Goal: Information Seeking & Learning: Learn about a topic

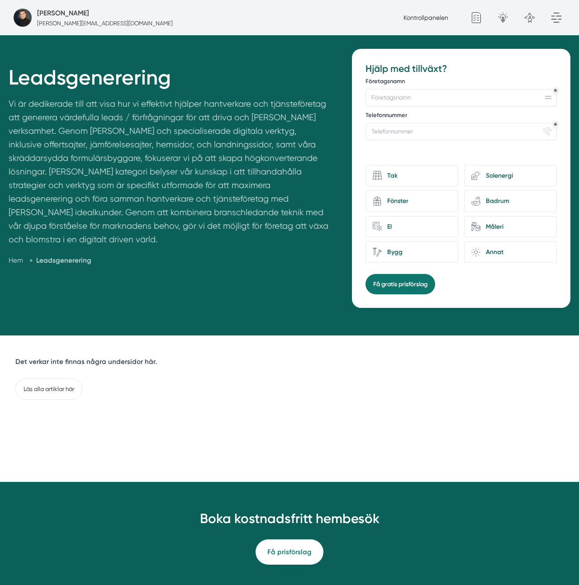
scroll to position [83, 0]
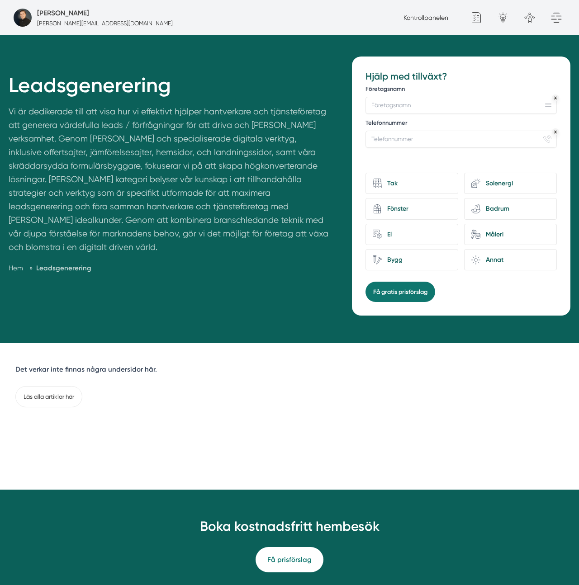
click at [279, 190] on p "Vi är dedikerade till att visa hur vi effektivt hjälper hantverkare och tjänste…" at bounding box center [170, 181] width 322 height 153
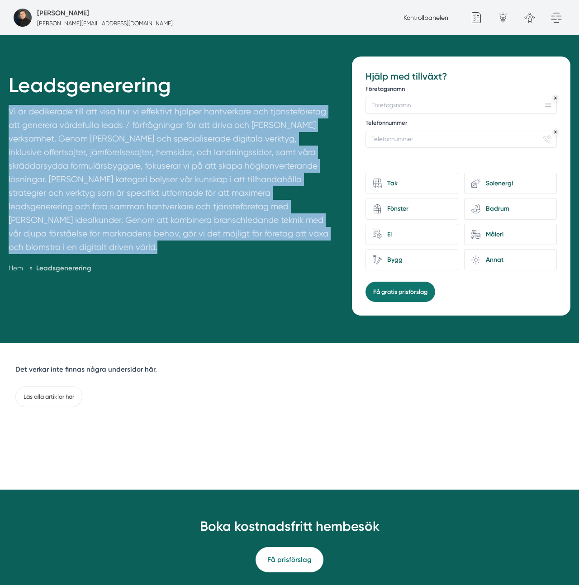
click at [279, 190] on p "Vi är dedikerade till att visa hur vi effektivt hjälper hantverkare och tjänste…" at bounding box center [170, 181] width 322 height 153
click at [256, 158] on p "Vi är dedikerade till att visa hur vi effektivt hjälper hantverkare och tjänste…" at bounding box center [170, 181] width 322 height 153
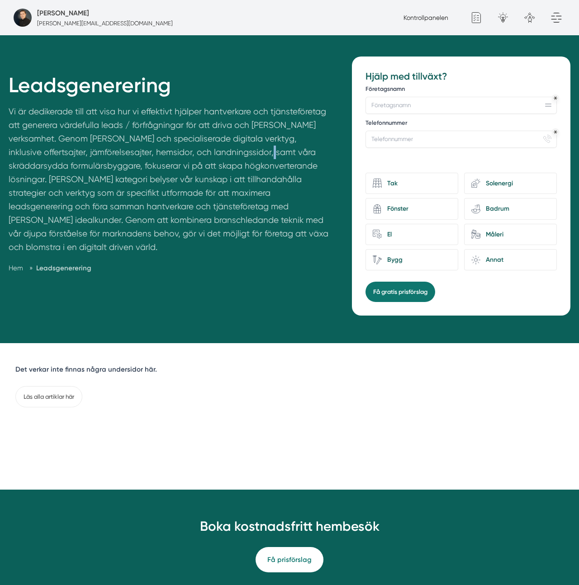
click at [256, 158] on p "Vi är dedikerade till att visa hur vi effektivt hjälper hantverkare och tjänste…" at bounding box center [170, 181] width 322 height 153
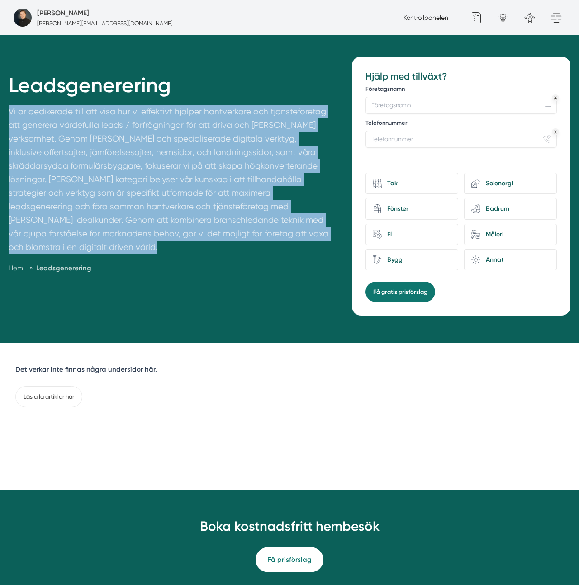
click at [256, 158] on p "Vi är dedikerade till att visa hur vi effektivt hjälper hantverkare och tjänste…" at bounding box center [170, 181] width 322 height 153
click at [234, 138] on p "Vi är dedikerade till att visa hur vi effektivt hjälper hantverkare och tjänste…" at bounding box center [170, 181] width 322 height 153
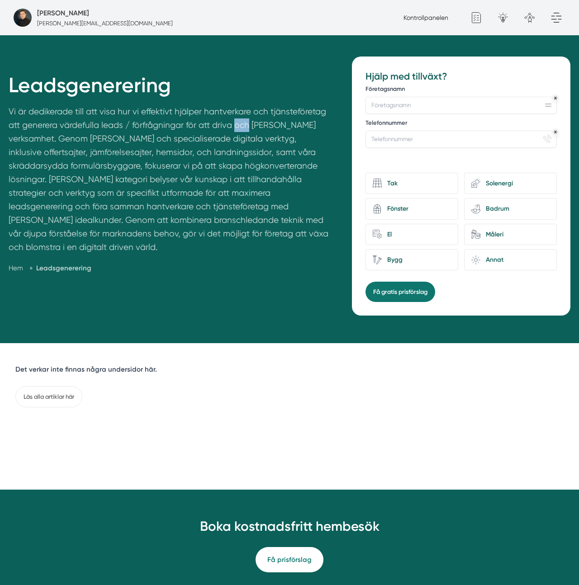
click at [234, 138] on p "Vi är dedikerade till att visa hur vi effektivt hjälper hantverkare och tjänste…" at bounding box center [170, 181] width 322 height 153
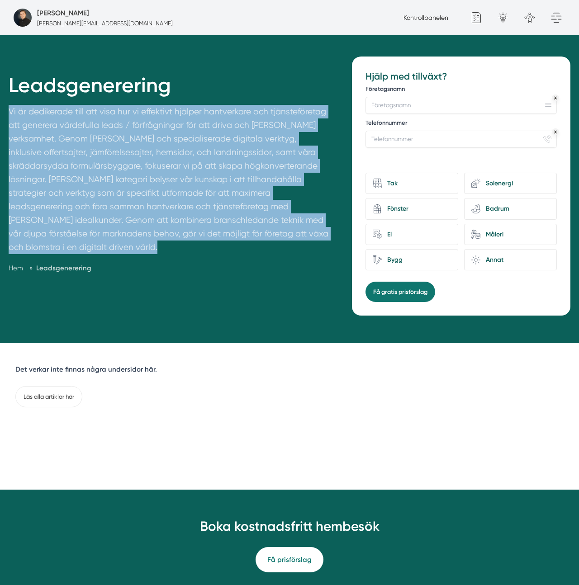
click at [234, 138] on p "Vi är dedikerade till att visa hur vi effektivt hjälper hantverkare och tjänste…" at bounding box center [170, 181] width 322 height 153
click at [177, 151] on p "Vi är dedikerade till att visa hur vi effektivt hjälper hantverkare och tjänste…" at bounding box center [170, 181] width 322 height 153
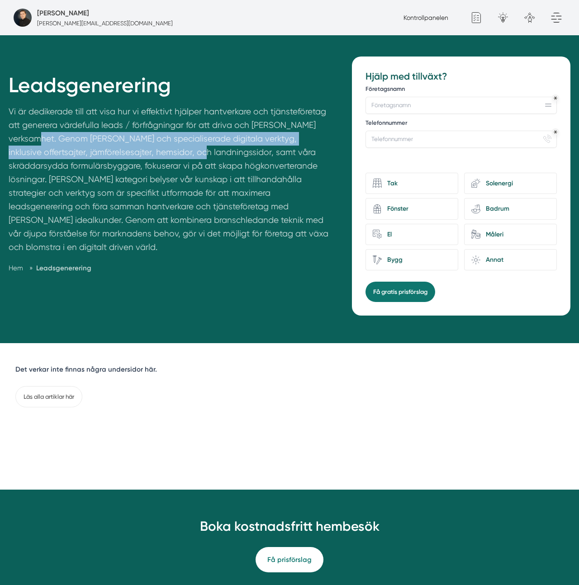
drag, startPoint x: 52, startPoint y: 142, endPoint x: 190, endPoint y: 156, distance: 139.5
click at [190, 156] on p "Vi är dedikerade till att visa hur vi effektivt hjälper hantverkare och tjänste…" at bounding box center [170, 181] width 322 height 153
click at [189, 156] on p "Vi är dedikerade till att visa hur vi effektivt hjälper hantverkare och tjänste…" at bounding box center [170, 181] width 322 height 153
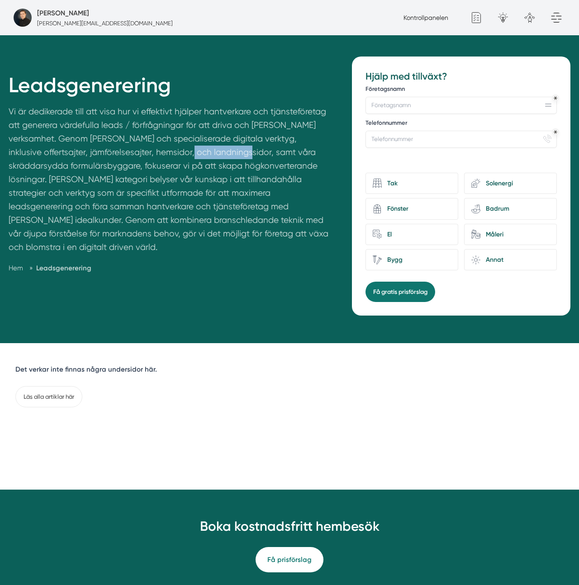
click at [189, 156] on p "Vi är dedikerade till att visa hur vi effektivt hjälper hantverkare och tjänste…" at bounding box center [170, 181] width 322 height 153
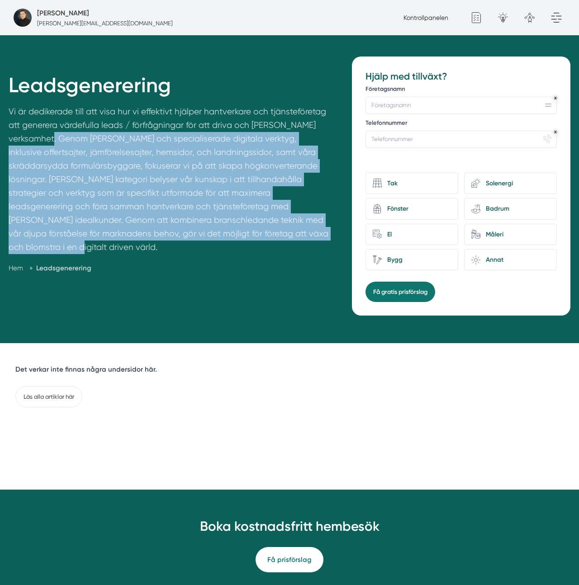
drag, startPoint x: 313, startPoint y: 230, endPoint x: 61, endPoint y: 149, distance: 265.5
click at [61, 149] on div "Leadsgenerering Vi är dedikerade till att visa hur vi effektivt hjälper hantver…" at bounding box center [175, 184] width 333 height 255
click at [61, 149] on p "Vi är dedikerade till att visa hur vi effektivt hjälper hantverkare och tjänste…" at bounding box center [170, 181] width 322 height 153
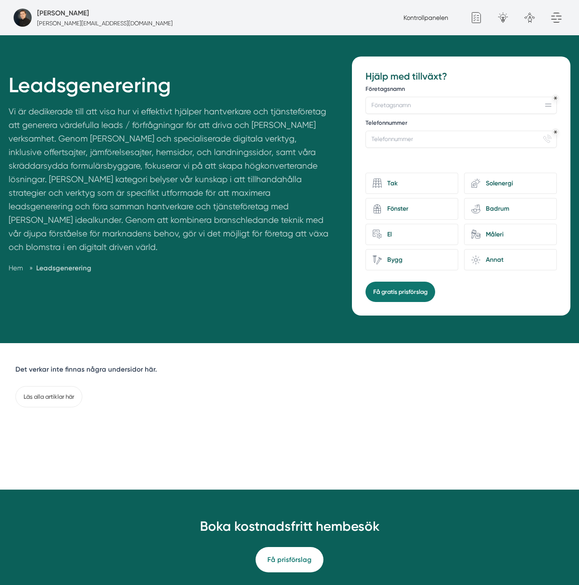
click at [118, 204] on p "Vi är dedikerade till att visa hur vi effektivt hjälper hantverkare och tjänste…" at bounding box center [170, 181] width 322 height 153
click at [105, 171] on p "Vi är dedikerade till att visa hur vi effektivt hjälper hantverkare och tjänste…" at bounding box center [170, 181] width 322 height 153
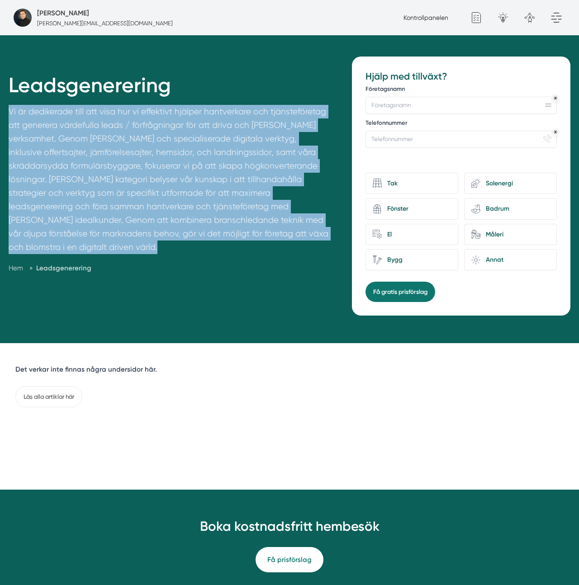
click at [105, 171] on p "Vi är dedikerade till att visa hur vi effektivt hjälper hantverkare och tjänste…" at bounding box center [170, 181] width 322 height 153
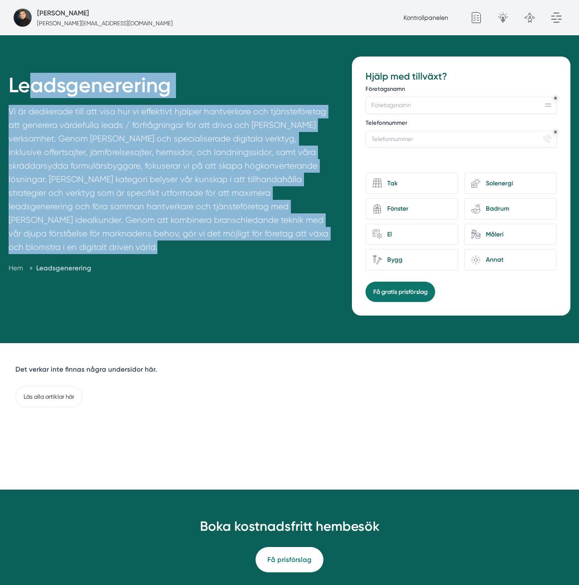
click at [34, 88] on h1 "Leadsgenerering" at bounding box center [170, 89] width 322 height 32
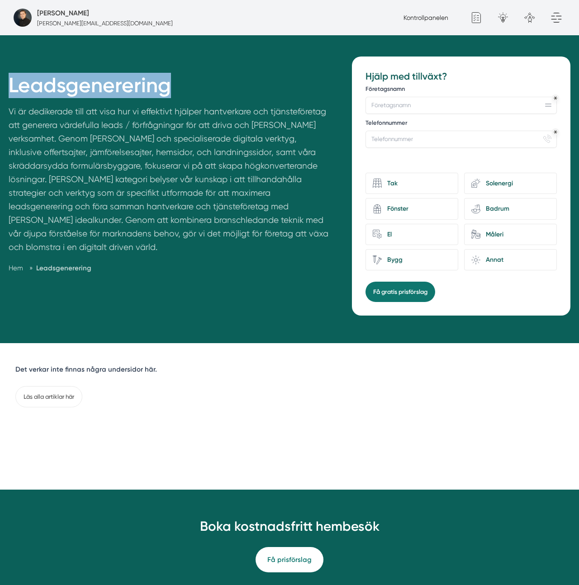
click at [34, 88] on h1 "Leadsgenerering" at bounding box center [170, 89] width 322 height 32
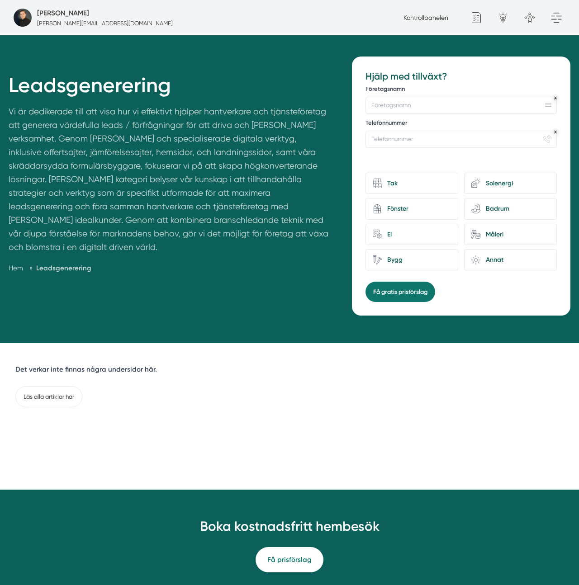
click at [161, 156] on p "Vi är dedikerade till att visa hur vi effektivt hjälper hantverkare och tjänste…" at bounding box center [170, 181] width 322 height 153
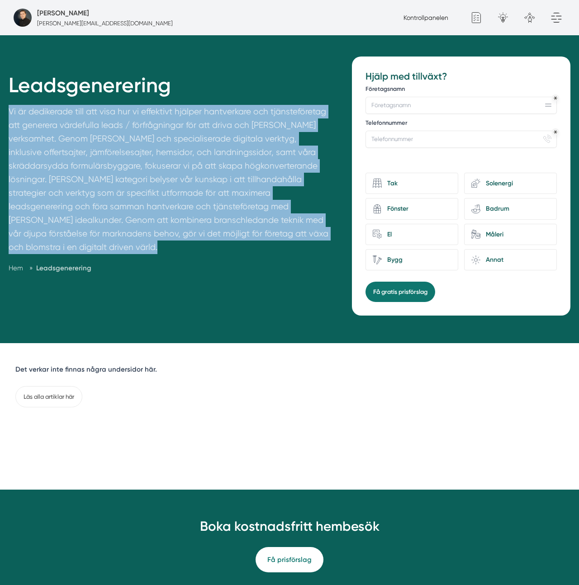
click at [161, 156] on p "Vi är dedikerade till att visa hur vi effektivt hjälper hantverkare och tjänste…" at bounding box center [170, 181] width 322 height 153
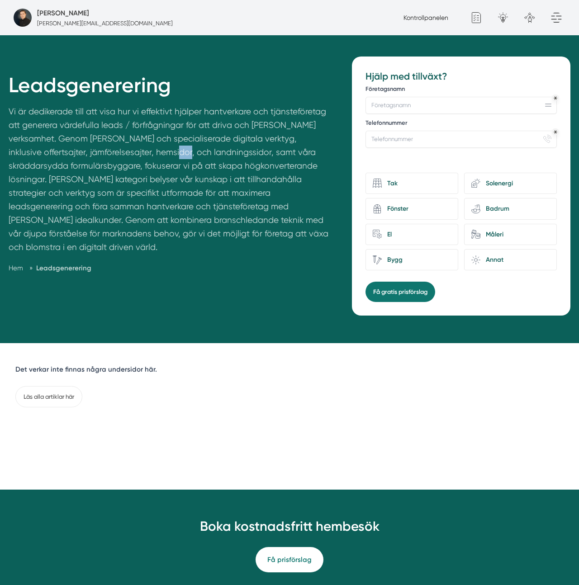
click at [161, 156] on p "Vi är dedikerade till att visa hur vi effektivt hjälper hantverkare och tjänste…" at bounding box center [170, 181] width 322 height 153
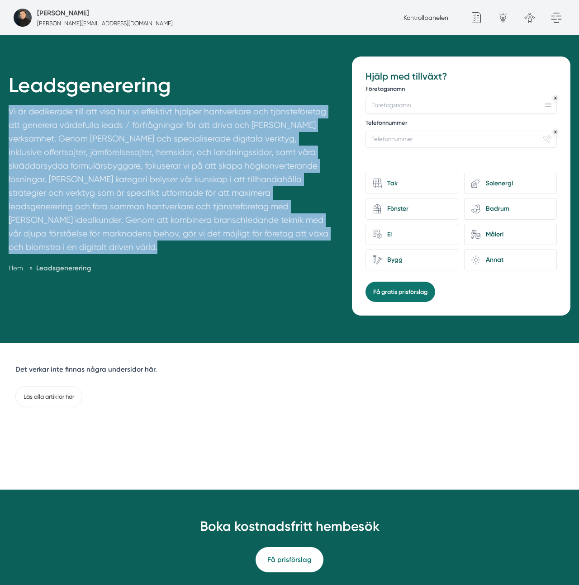
click at [161, 156] on p "Vi är dedikerade till att visa hur vi effektivt hjälper hantverkare och tjänste…" at bounding box center [170, 181] width 322 height 153
click at [141, 162] on p "Vi är dedikerade till att visa hur vi effektivt hjälper hantverkare och tjänste…" at bounding box center [170, 181] width 322 height 153
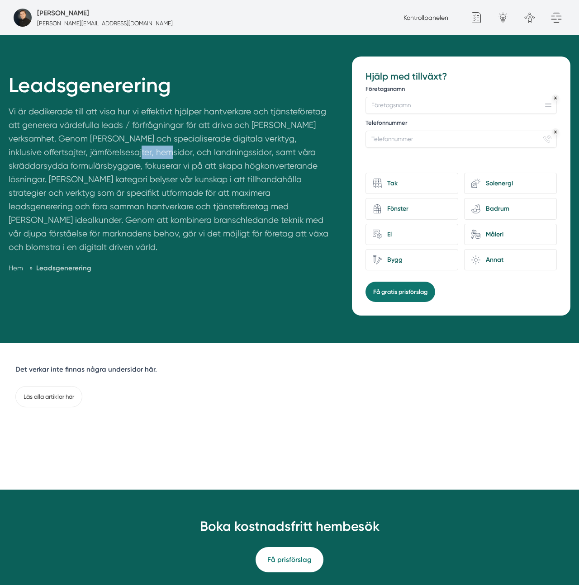
click at [141, 162] on p "Vi är dedikerade till att visa hur vi effektivt hjälper hantverkare och tjänste…" at bounding box center [170, 181] width 322 height 153
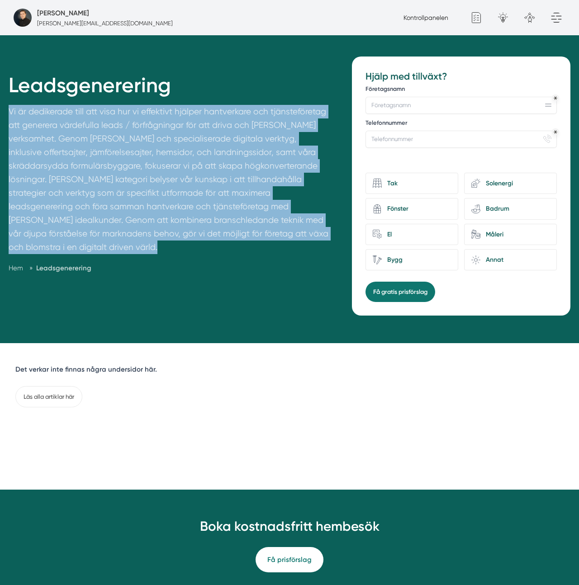
click at [141, 162] on p "Vi är dedikerade till att visa hur vi effektivt hjälper hantverkare och tjänste…" at bounding box center [170, 181] width 322 height 153
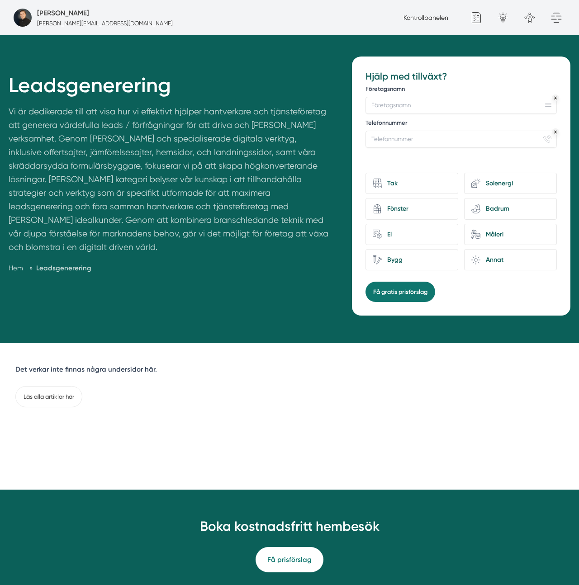
click at [201, 88] on h1 "Leadsgenerering" at bounding box center [170, 89] width 322 height 32
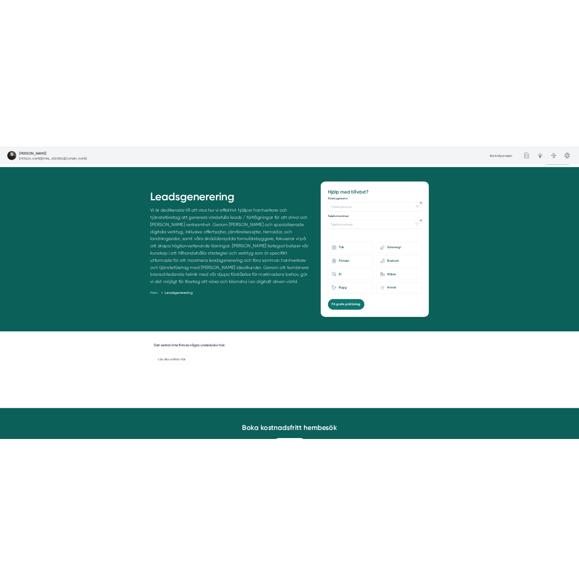
scroll to position [72, 0]
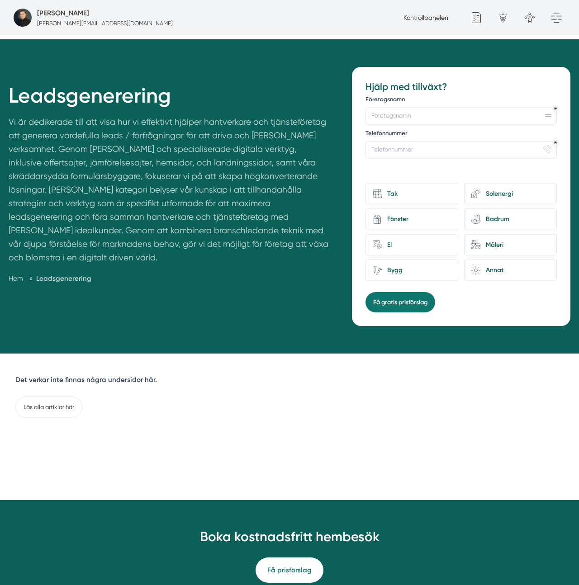
click at [153, 148] on p "Vi är dedikerade till att visa hur vi effektivt hjälper hantverkare och tjänste…" at bounding box center [170, 191] width 322 height 153
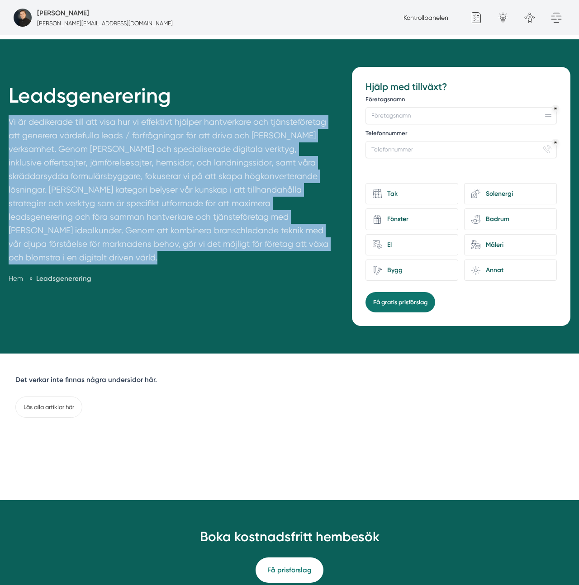
click at [153, 148] on p "Vi är dedikerade till att visa hur vi effektivt hjälper hantverkare och tjänste…" at bounding box center [170, 191] width 322 height 153
